Goal: Task Accomplishment & Management: Manage account settings

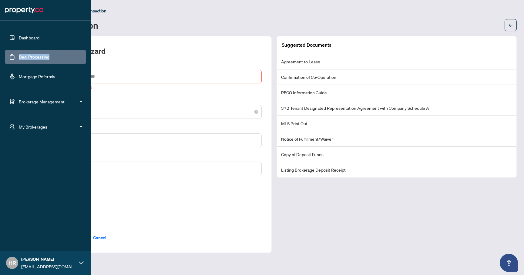
click at [19, 56] on link "Deal Processing" at bounding box center [34, 56] width 31 height 5
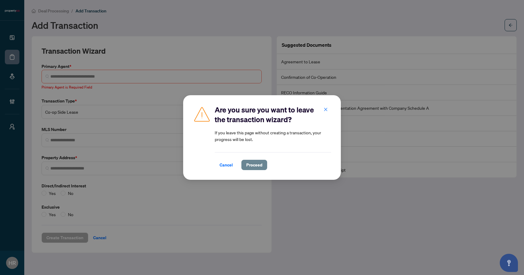
click at [256, 165] on span "Proceed" at bounding box center [254, 165] width 16 height 10
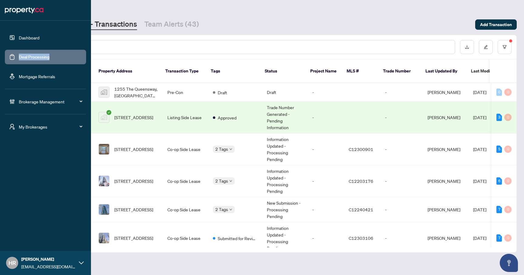
click at [12, 10] on img at bounding box center [24, 10] width 38 height 10
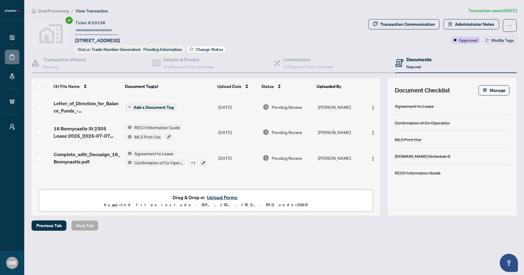
click at [199, 50] on span "Change Status" at bounding box center [209, 49] width 28 height 4
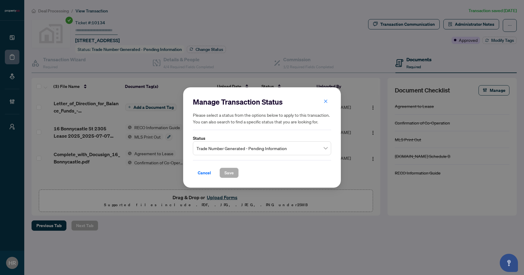
click at [227, 147] on span "Trade Number Generated - Pending Information" at bounding box center [261, 148] width 131 height 12
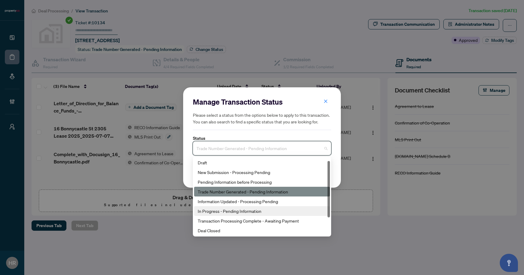
scroll to position [29, 0]
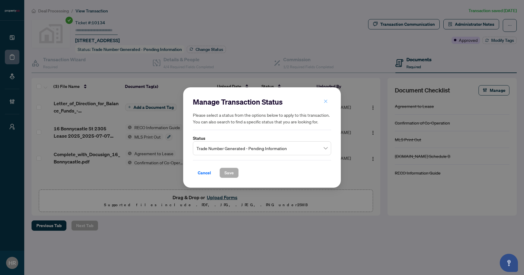
click at [328, 100] on button "button" at bounding box center [325, 101] width 12 height 10
